Goal: Task Accomplishment & Management: Use online tool/utility

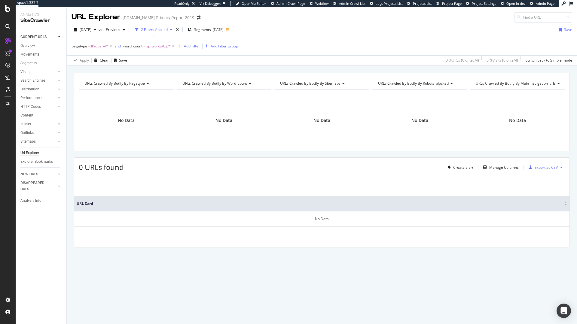
click at [36, 151] on div "Url Explorer" at bounding box center [29, 153] width 19 height 6
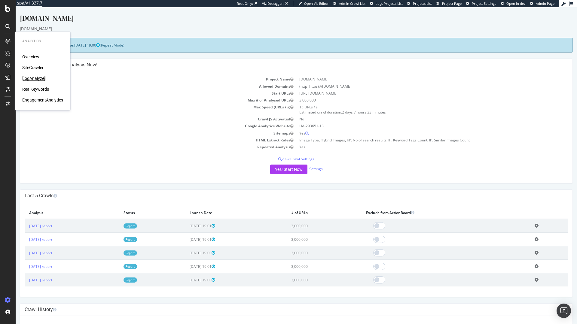
click at [32, 80] on div "LogAnalyzer" at bounding box center [33, 78] width 23 height 6
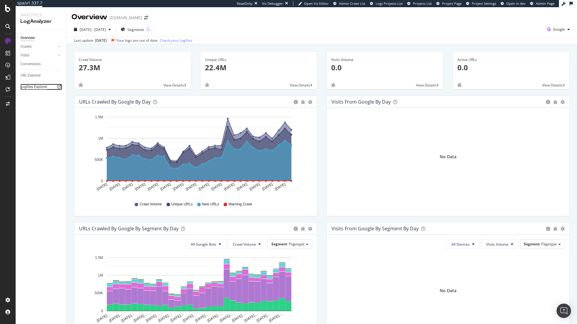
click at [37, 88] on div "Logfiles Explorer" at bounding box center [33, 87] width 27 height 6
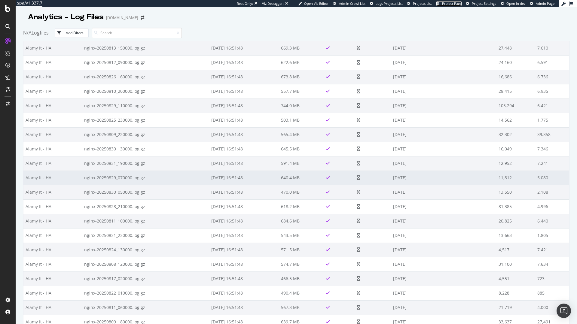
scroll to position [6443, 0]
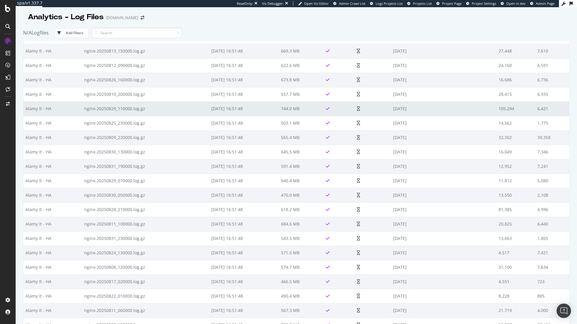
click at [187, 110] on td "nginx-20250829_110000.log.gz" at bounding box center [145, 109] width 127 height 14
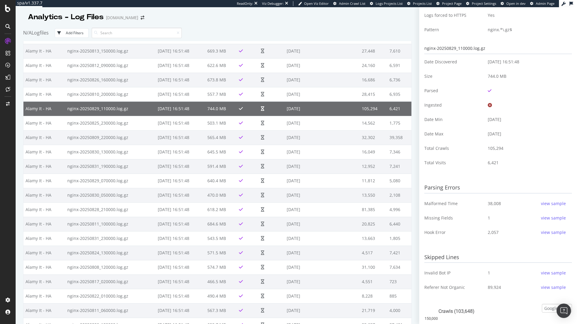
scroll to position [130, 0]
